Goal: Information Seeking & Learning: Learn about a topic

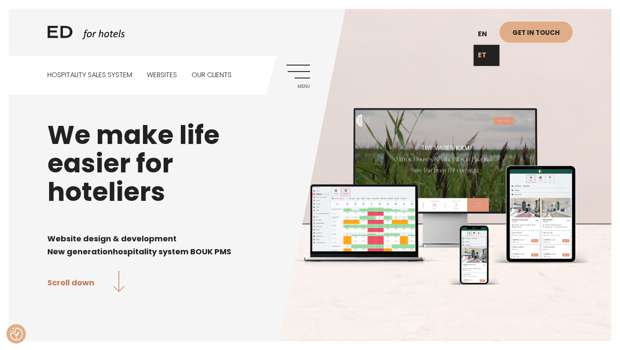
click at [487, 51] on link "ET" at bounding box center [486, 55] width 26 height 21
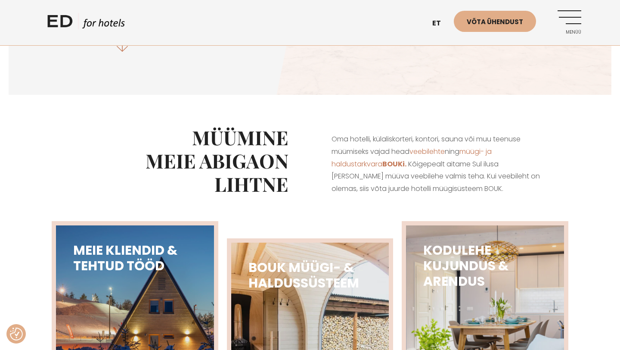
scroll to position [254, 0]
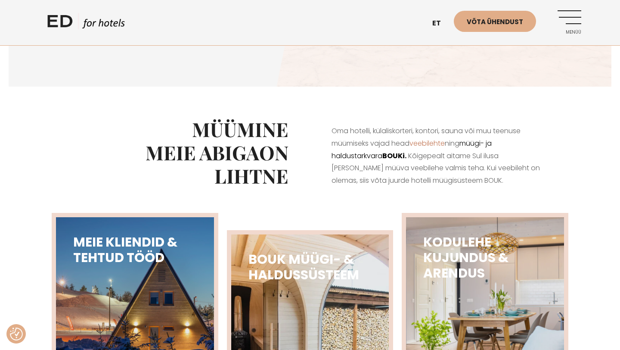
click at [379, 153] on link "müügi- ja haldustarkvara BOUKi." at bounding box center [411, 149] width 160 height 22
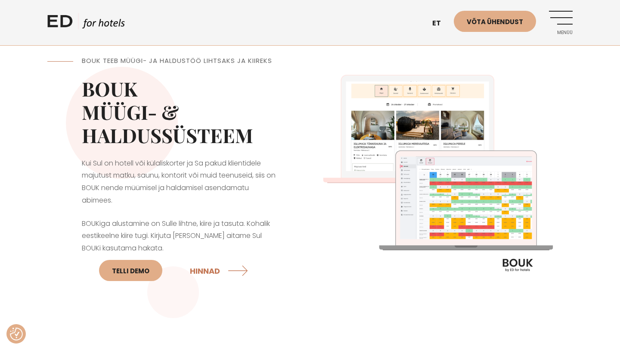
scroll to position [86, 0]
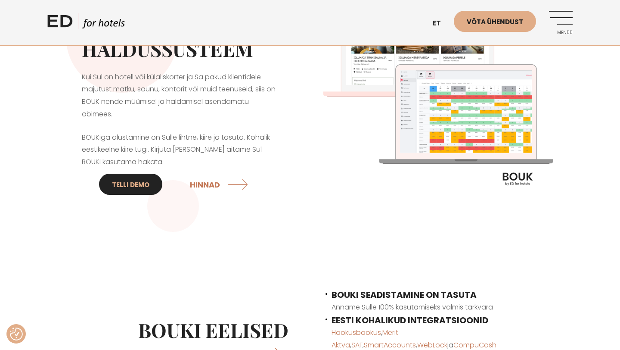
click at [144, 183] on link "Telli DEMO" at bounding box center [130, 183] width 63 height 21
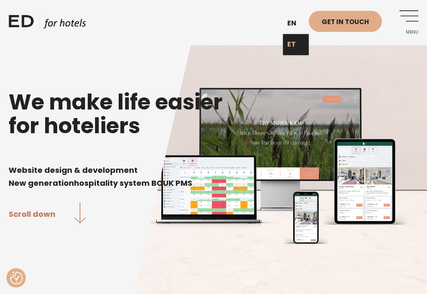
click at [299, 38] on link "ET" at bounding box center [296, 44] width 26 height 21
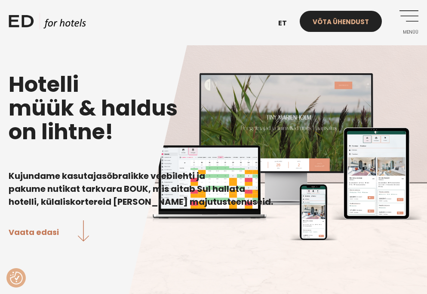
click at [343, 26] on link "Võta ühendust" at bounding box center [341, 21] width 82 height 21
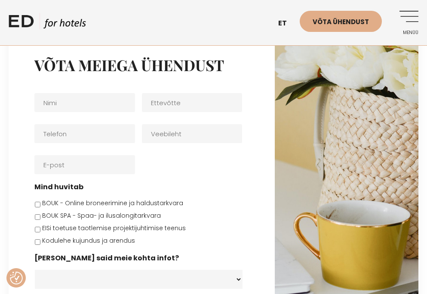
click at [410, 19] on link "Menüü" at bounding box center [407, 23] width 24 height 24
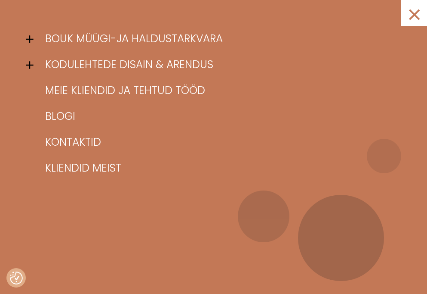
click at [27, 40] on span at bounding box center [32, 39] width 13 height 13
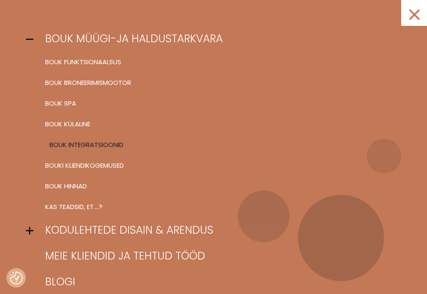
click at [81, 145] on link "BOUK INTEGRATSIOONID" at bounding box center [224, 144] width 363 height 21
